Goal: Task Accomplishment & Management: Manage account settings

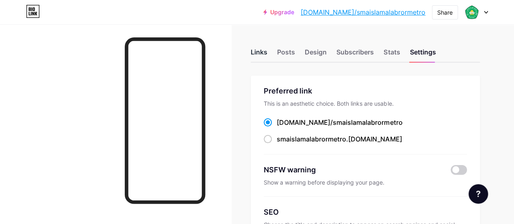
click at [266, 54] on div "Links" at bounding box center [259, 54] width 17 height 15
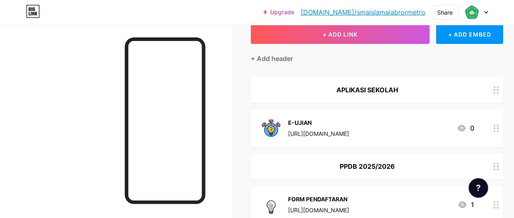
scroll to position [81, 0]
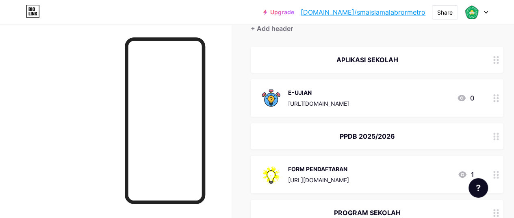
click at [392, 57] on div "APLIKASI SEKOLAH" at bounding box center [367, 60] width 213 height 10
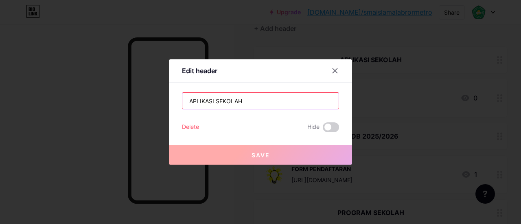
drag, startPoint x: 253, startPoint y: 101, endPoint x: 166, endPoint y: 101, distance: 86.6
click at [166, 101] on div "Edit header APLIKASI SEKOLAH Delete Hide Save" at bounding box center [260, 112] width 521 height 224
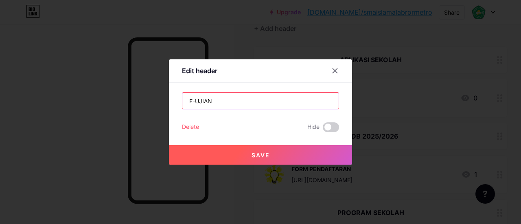
type input "E-UJIAN"
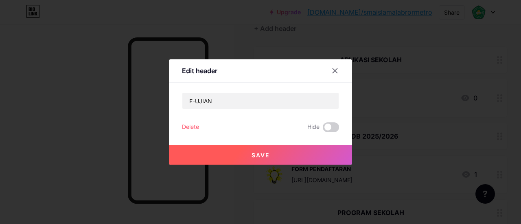
click at [267, 152] on span "Save" at bounding box center [260, 155] width 18 height 7
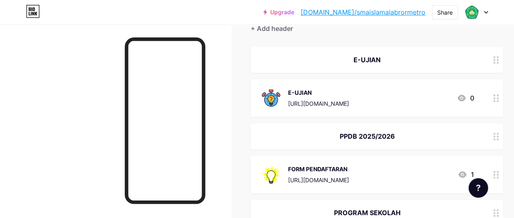
click at [317, 90] on div "E-UJIAN" at bounding box center [318, 92] width 61 height 9
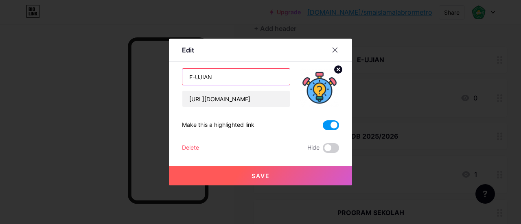
click at [224, 75] on input "E-UJIAN" at bounding box center [235, 77] width 107 height 16
click at [187, 76] on input "E-UJIAN" at bounding box center [235, 77] width 107 height 16
type input "[PERSON_NAME] LOGIN E-UJIAN"
click at [261, 173] on span "Save" at bounding box center [260, 175] width 18 height 7
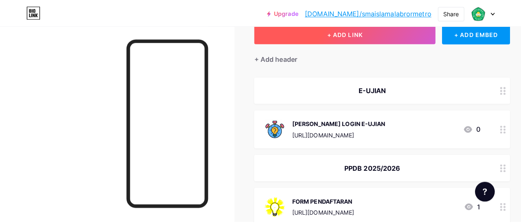
scroll to position [41, 0]
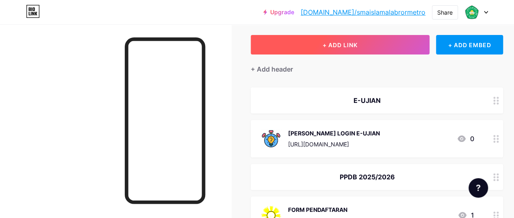
click at [356, 43] on span "+ ADD LINK" at bounding box center [340, 44] width 35 height 7
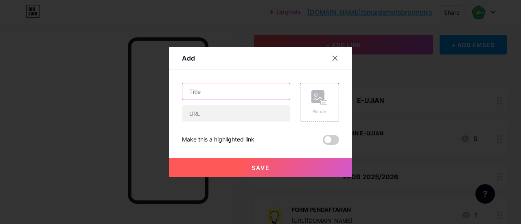
click at [231, 92] on input "text" at bounding box center [235, 91] width 107 height 16
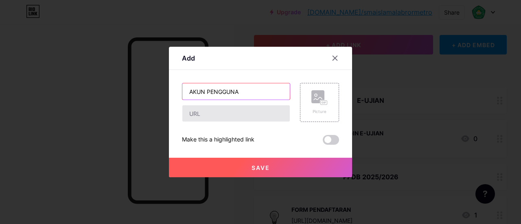
type input "AKUN PENGGUNA"
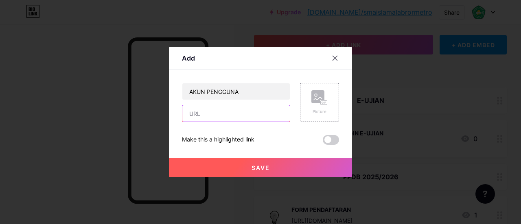
click at [250, 112] on input "text" at bounding box center [235, 113] width 107 height 16
paste input "[URL][DOMAIN_NAME]"
type input "h"
paste input "[URL][DOMAIN_NAME]"
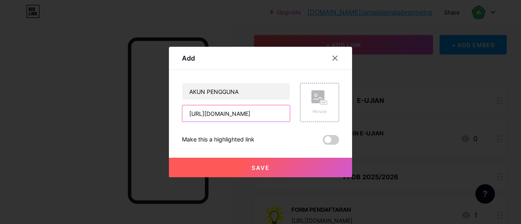
scroll to position [0, 162]
type input "[URL][DOMAIN_NAME]"
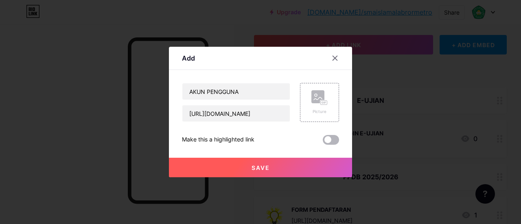
click at [333, 139] on span at bounding box center [330, 140] width 16 height 10
click at [322, 142] on input "checkbox" at bounding box center [322, 142] width 0 height 0
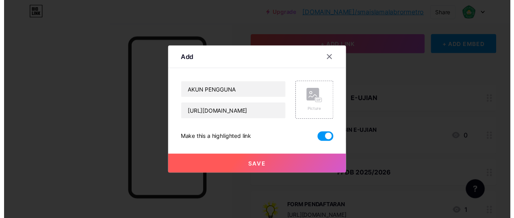
scroll to position [0, 0]
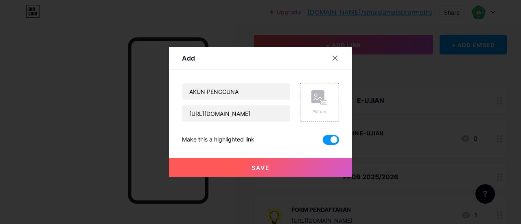
click at [259, 167] on span "Save" at bounding box center [260, 167] width 18 height 7
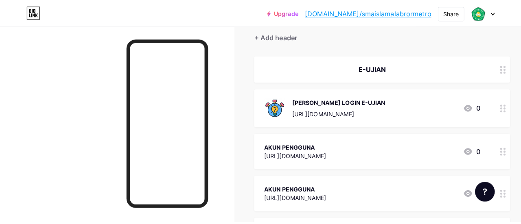
scroll to position [122, 0]
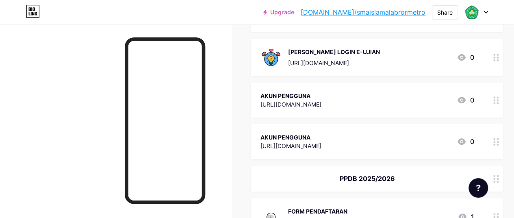
click at [304, 133] on div "AKUN PENGGUNA" at bounding box center [291, 137] width 61 height 9
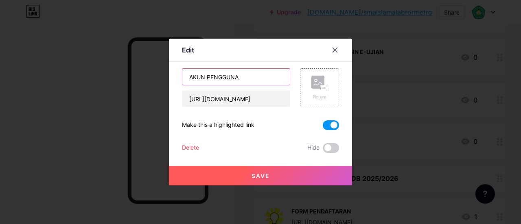
drag, startPoint x: 246, startPoint y: 73, endPoint x: 158, endPoint y: 86, distance: 88.4
click at [158, 86] on div "Edit Content YouTube Play YouTube video without leaving your page. ADD Vimeo Pl…" at bounding box center [260, 112] width 521 height 224
type input "A"
type input "PANDUAN"
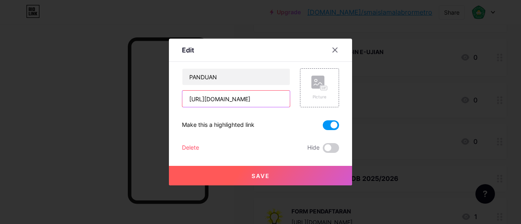
click at [261, 100] on input "[URL][DOMAIN_NAME]" at bounding box center [235, 99] width 107 height 16
paste input "[URL][DOMAIN_NAME]"
type input "[URL][DOMAIN_NAME]"
click at [266, 174] on span "Save" at bounding box center [260, 175] width 18 height 7
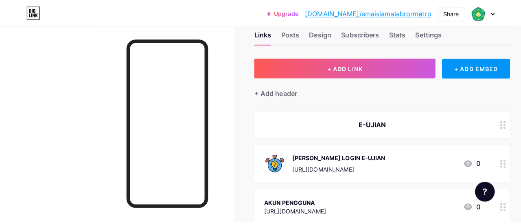
scroll to position [0, 0]
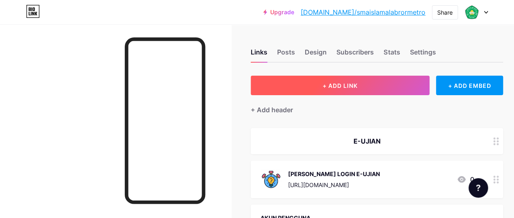
click at [299, 84] on button "+ ADD LINK" at bounding box center [340, 86] width 179 height 20
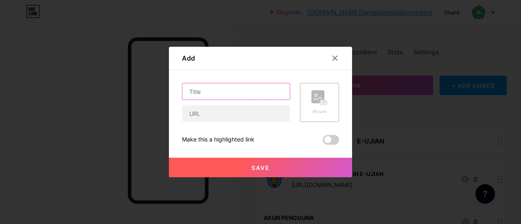
click at [229, 92] on input "text" at bounding box center [235, 91] width 107 height 16
type input "TEMPLATE SOAL"
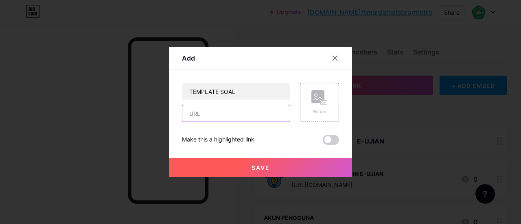
click at [218, 116] on input "text" at bounding box center [235, 113] width 107 height 16
paste input "[URL][DOMAIN_NAME]"
type input "[URL][DOMAIN_NAME]"
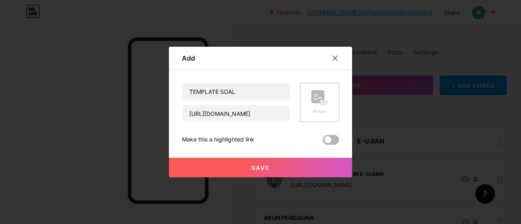
click at [333, 137] on span at bounding box center [330, 140] width 16 height 10
click at [322, 142] on input "checkbox" at bounding box center [322, 142] width 0 height 0
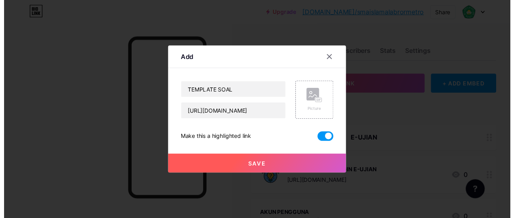
scroll to position [0, 0]
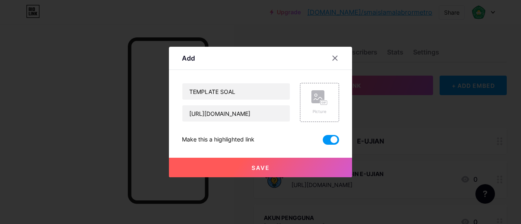
click at [270, 163] on button "Save" at bounding box center [260, 168] width 183 height 20
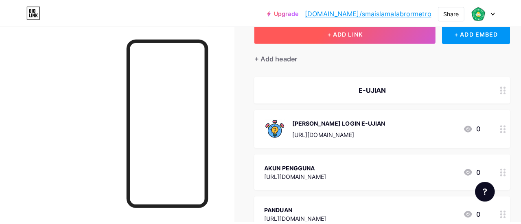
scroll to position [41, 0]
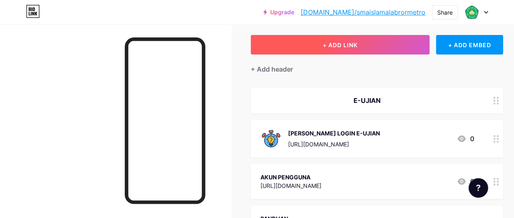
click at [306, 42] on button "+ ADD LINK" at bounding box center [340, 45] width 179 height 20
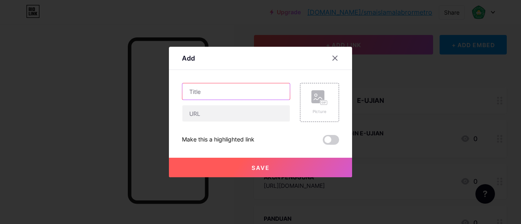
click at [234, 89] on input "text" at bounding box center [235, 91] width 107 height 16
type input "ARSIP SOAL"
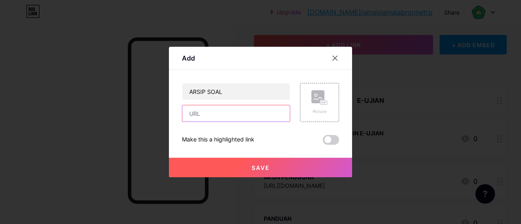
drag, startPoint x: 248, startPoint y: 120, endPoint x: 265, endPoint y: 100, distance: 25.9
click at [250, 118] on input "text" at bounding box center [235, 113] width 107 height 16
click at [218, 115] on input "text" at bounding box center [235, 113] width 107 height 16
paste input "[URL][DOMAIN_NAME]"
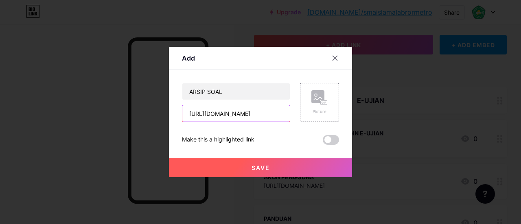
type input "[URL][DOMAIN_NAME]"
click at [330, 135] on span at bounding box center [330, 140] width 16 height 10
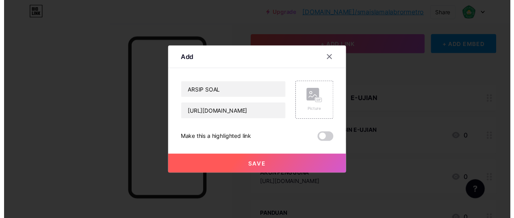
scroll to position [0, 0]
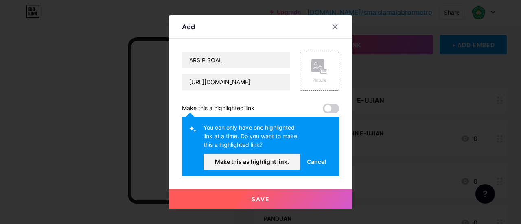
click at [325, 105] on span at bounding box center [330, 109] width 16 height 10
click at [330, 107] on span at bounding box center [330, 109] width 16 height 10
click at [316, 160] on span "Cancel" at bounding box center [316, 161] width 19 height 9
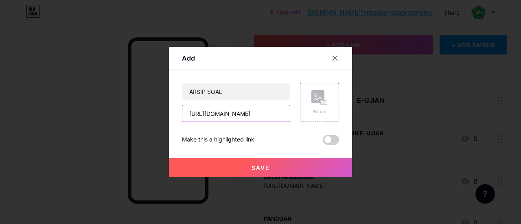
click at [285, 113] on input "[URL][DOMAIN_NAME]" at bounding box center [235, 113] width 107 height 16
click at [330, 139] on span at bounding box center [330, 140] width 16 height 10
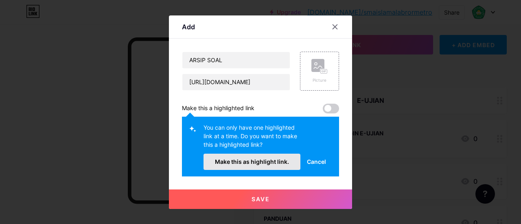
click at [279, 161] on span "Make this as highlight link." at bounding box center [252, 161] width 74 height 7
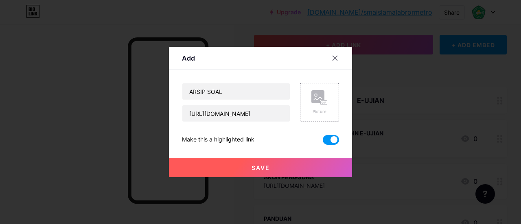
click at [266, 166] on span "Save" at bounding box center [260, 167] width 18 height 7
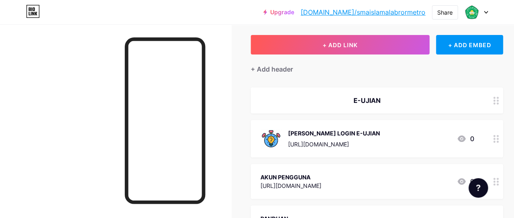
click at [414, 13] on link "[DOMAIN_NAME]/smaislamalabrormetro" at bounding box center [363, 12] width 125 height 10
click at [331, 132] on div "[PERSON_NAME] LOGIN E-UJIAN" at bounding box center [334, 133] width 92 height 9
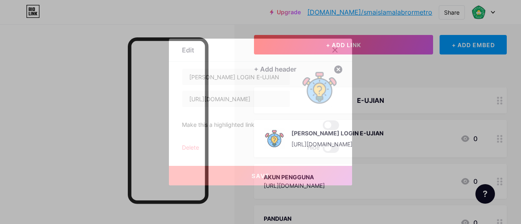
click at [338, 69] on icon at bounding box center [338, 69] width 3 height 3
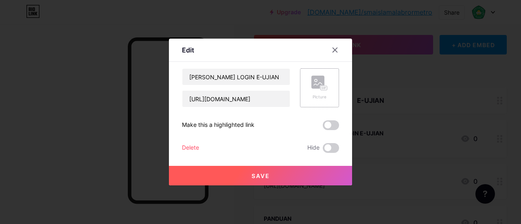
click at [260, 173] on span "Save" at bounding box center [260, 175] width 18 height 7
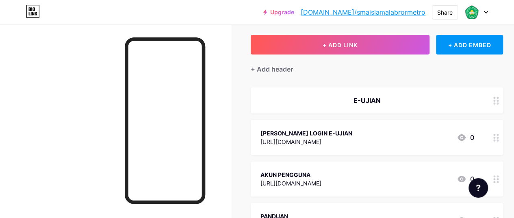
click at [324, 131] on div "[PERSON_NAME] LOGIN E-UJIAN" at bounding box center [307, 133] width 92 height 9
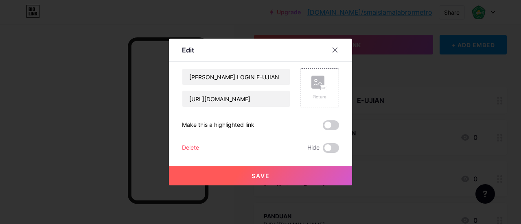
click at [335, 124] on span at bounding box center [330, 125] width 16 height 10
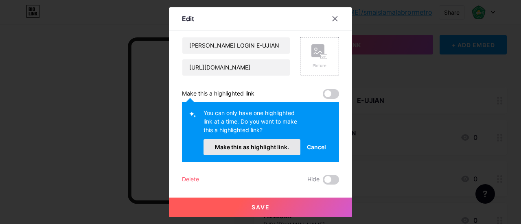
click at [272, 143] on button "Make this as highlight link." at bounding box center [251, 147] width 97 height 16
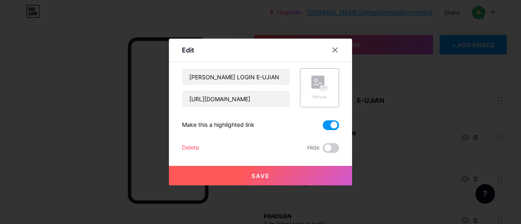
click at [257, 174] on span "Save" at bounding box center [260, 175] width 18 height 7
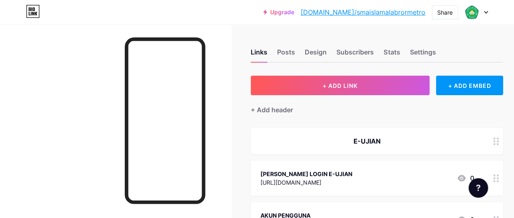
click at [487, 12] on icon at bounding box center [486, 12] width 3 height 2
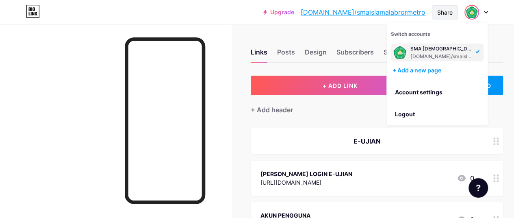
click at [450, 10] on div "Share" at bounding box center [445, 12] width 15 height 9
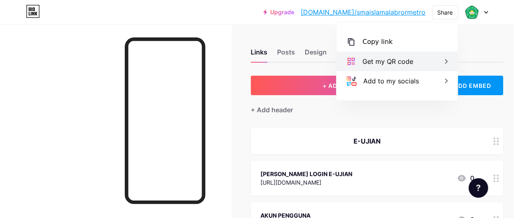
click at [437, 61] on div "Get my QR code" at bounding box center [397, 62] width 121 height 20
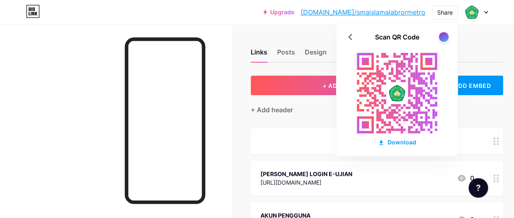
click at [68, 32] on div at bounding box center [115, 133] width 231 height 218
